Goal: Use online tool/utility: Utilize a website feature to perform a specific function

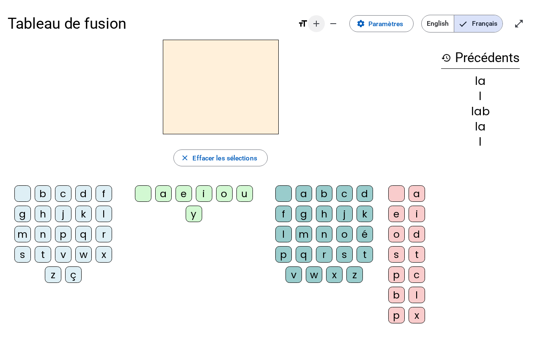
click at [314, 22] on mat-icon "add" at bounding box center [316, 24] width 10 height 10
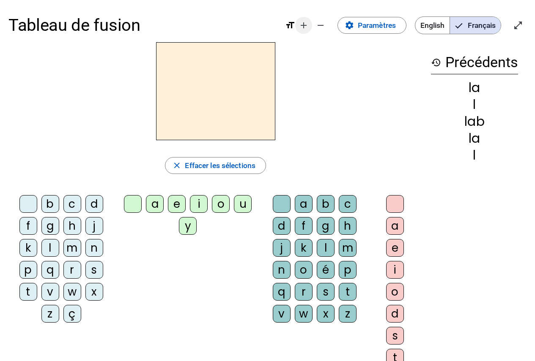
click at [314, 22] on span "Diminuer la taille de la police" at bounding box center [320, 25] width 20 height 20
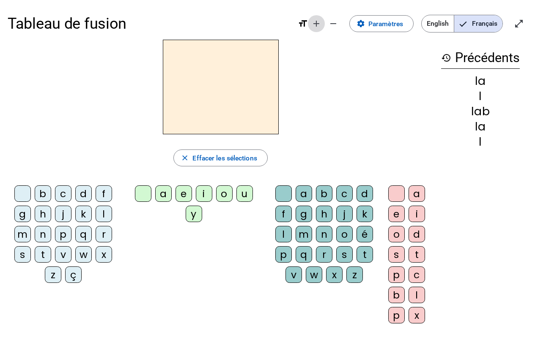
click at [314, 22] on mat-icon "add" at bounding box center [316, 24] width 10 height 10
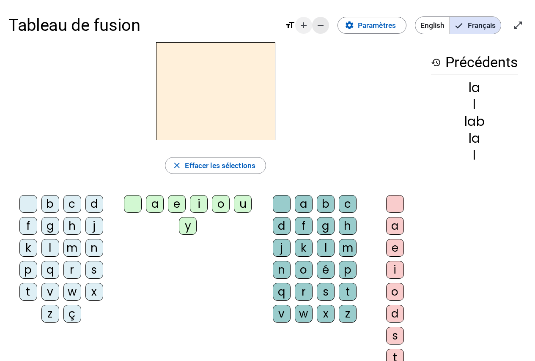
click at [314, 22] on span "Diminuer la taille de la police" at bounding box center [320, 25] width 20 height 20
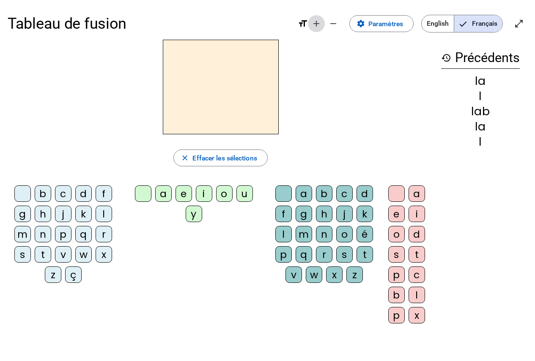
click at [314, 22] on mat-icon "add" at bounding box center [316, 24] width 10 height 10
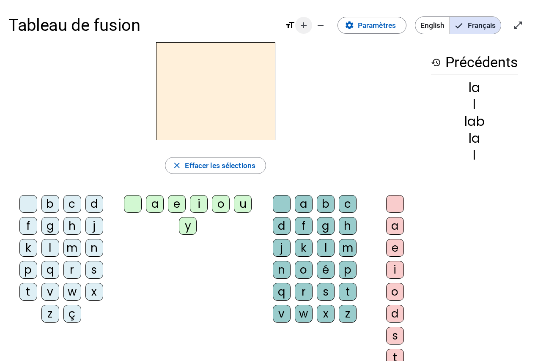
click at [300, 26] on mat-icon "add" at bounding box center [303, 25] width 10 height 10
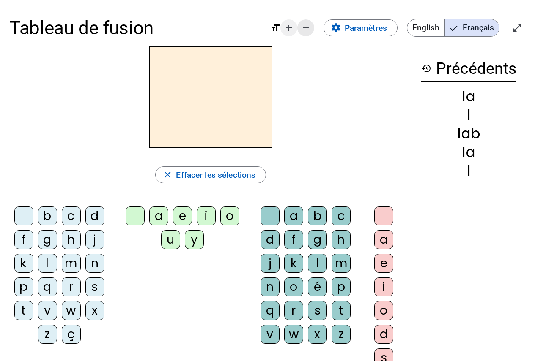
click at [300, 26] on span "Diminuer la taille de la police" at bounding box center [305, 28] width 20 height 20
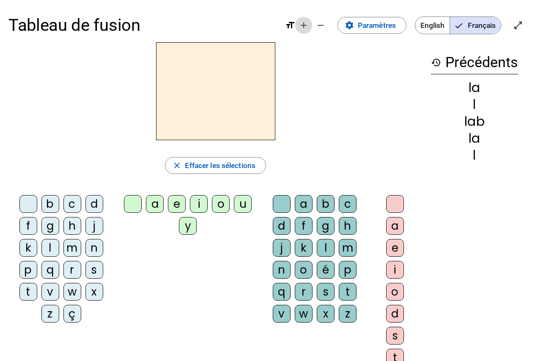
click at [300, 26] on mat-icon "add" at bounding box center [303, 25] width 10 height 10
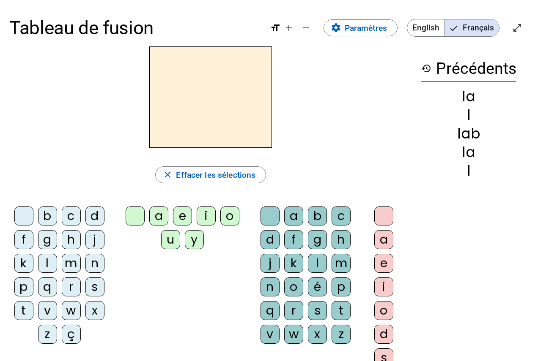
click at [47, 262] on div "l" at bounding box center [47, 263] width 19 height 19
click at [182, 212] on div "e" at bounding box center [182, 216] width 19 height 19
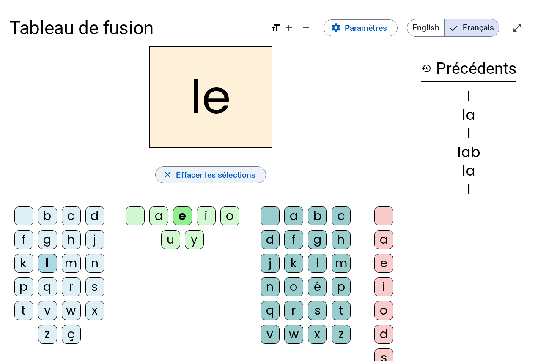
click at [207, 168] on span "Effacer les sélections" at bounding box center [215, 175] width 79 height 14
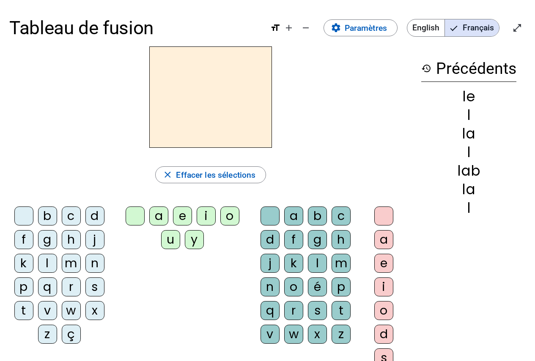
click at [73, 265] on div "m" at bounding box center [71, 263] width 19 height 19
click at [156, 219] on div "a" at bounding box center [158, 216] width 19 height 19
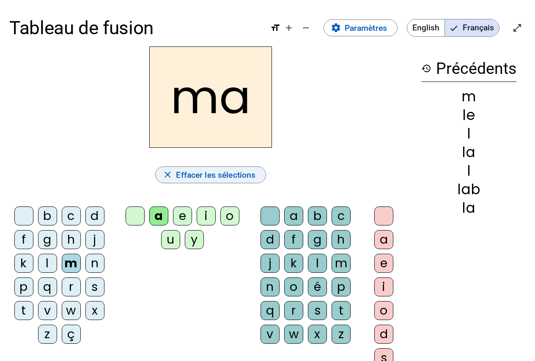
click at [191, 172] on span "Effacer les sélections" at bounding box center [215, 175] width 79 height 14
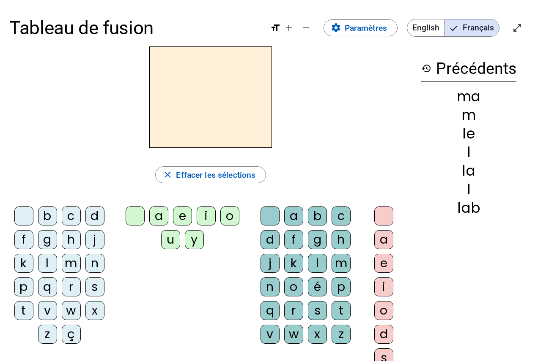
click at [26, 314] on div "t" at bounding box center [23, 310] width 19 height 19
click at [237, 218] on div "o" at bounding box center [229, 216] width 19 height 19
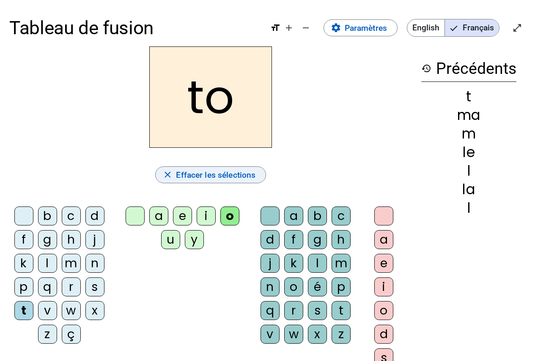
click at [220, 178] on span "Effacer les sélections" at bounding box center [215, 175] width 79 height 14
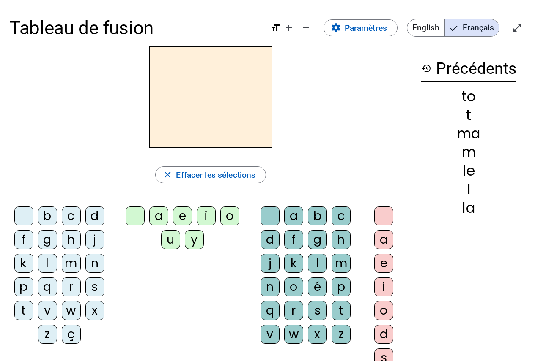
click at [222, 218] on div "o" at bounding box center [229, 216] width 19 height 19
click at [345, 314] on div "t" at bounding box center [340, 310] width 19 height 19
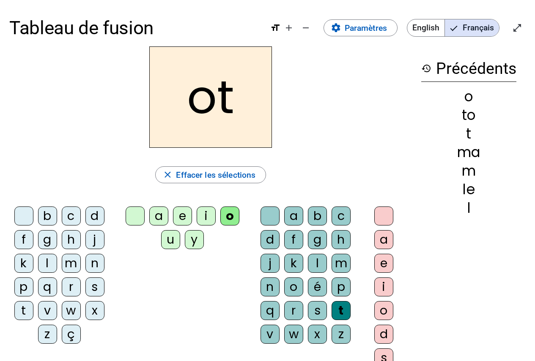
click at [390, 312] on div "o" at bounding box center [383, 310] width 19 height 19
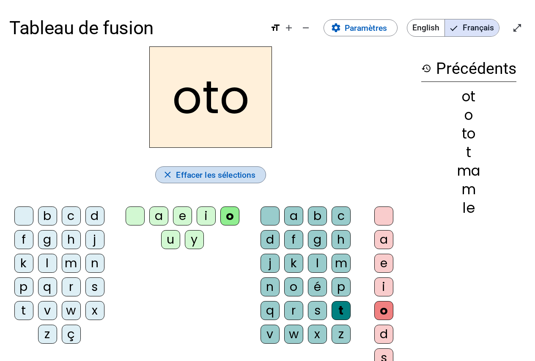
click at [251, 172] on span "Effacer les sélections" at bounding box center [215, 175] width 79 height 14
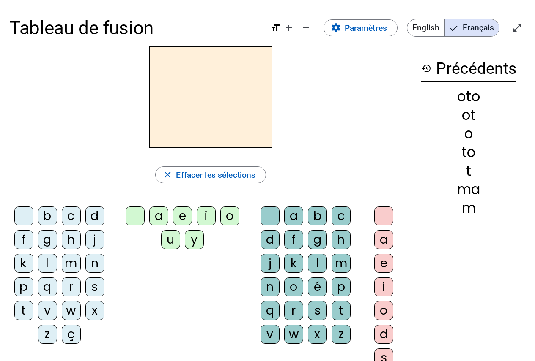
click at [101, 214] on div "d" at bounding box center [94, 216] width 19 height 19
click at [164, 239] on div "u" at bounding box center [170, 239] width 19 height 19
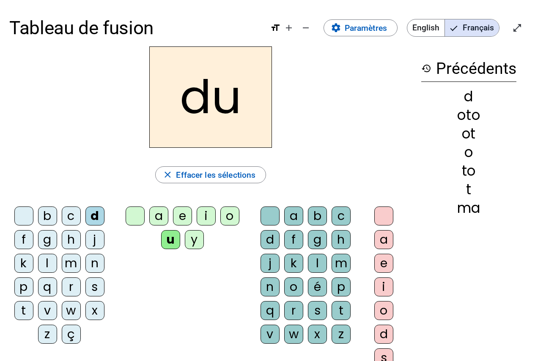
click at [294, 310] on div "r" at bounding box center [293, 310] width 19 height 19
